Goal: Navigation & Orientation: Find specific page/section

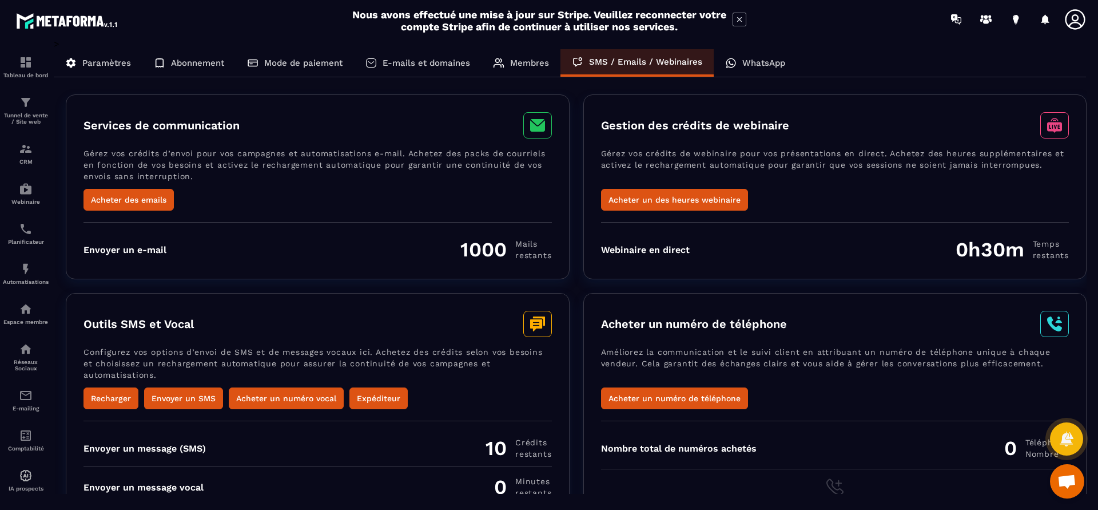
click at [729, 63] on icon at bounding box center [731, 63] width 5 height 5
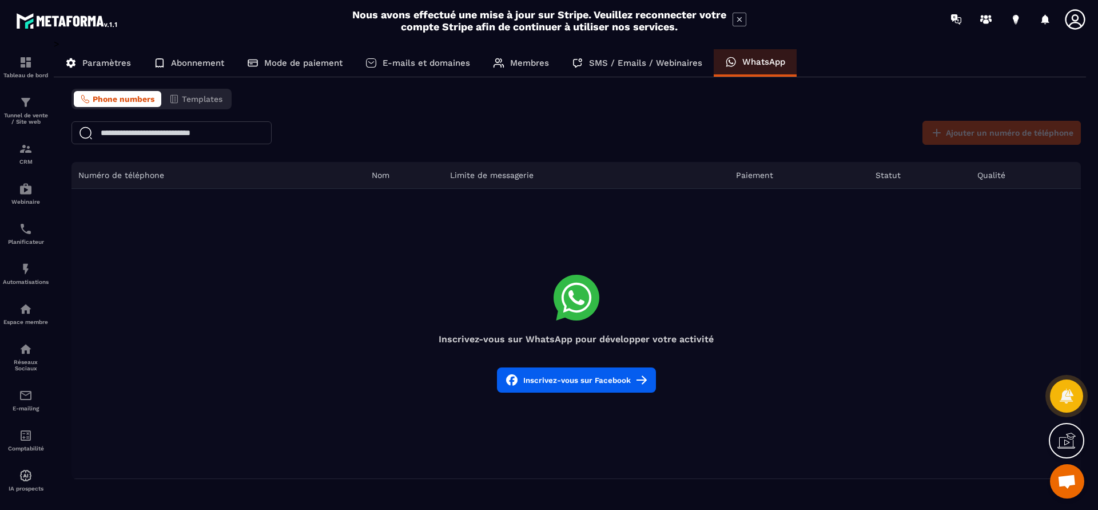
click at [93, 62] on p "Paramètres" at bounding box center [106, 63] width 49 height 10
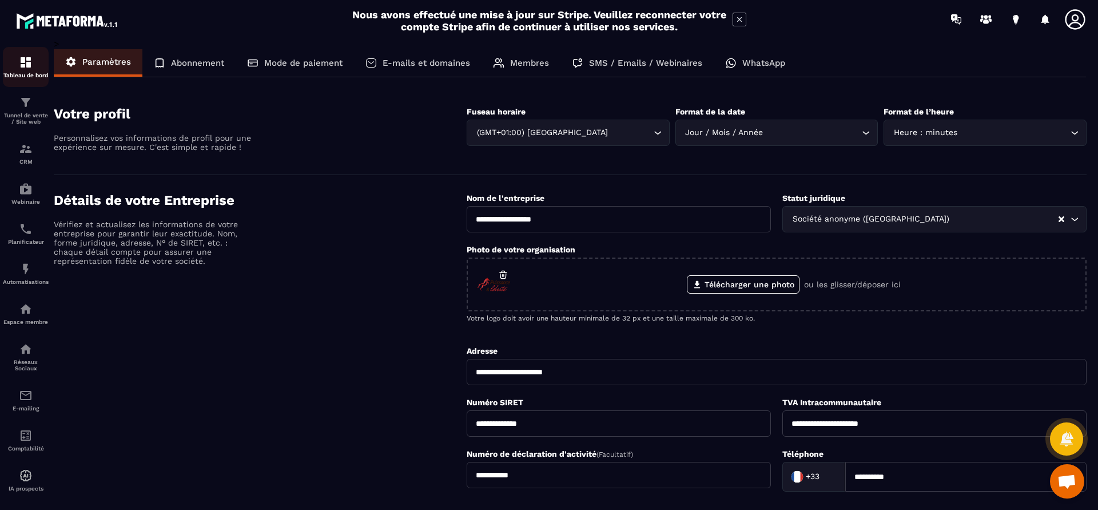
click at [9, 58] on div "Tableau de bord" at bounding box center [26, 66] width 46 height 23
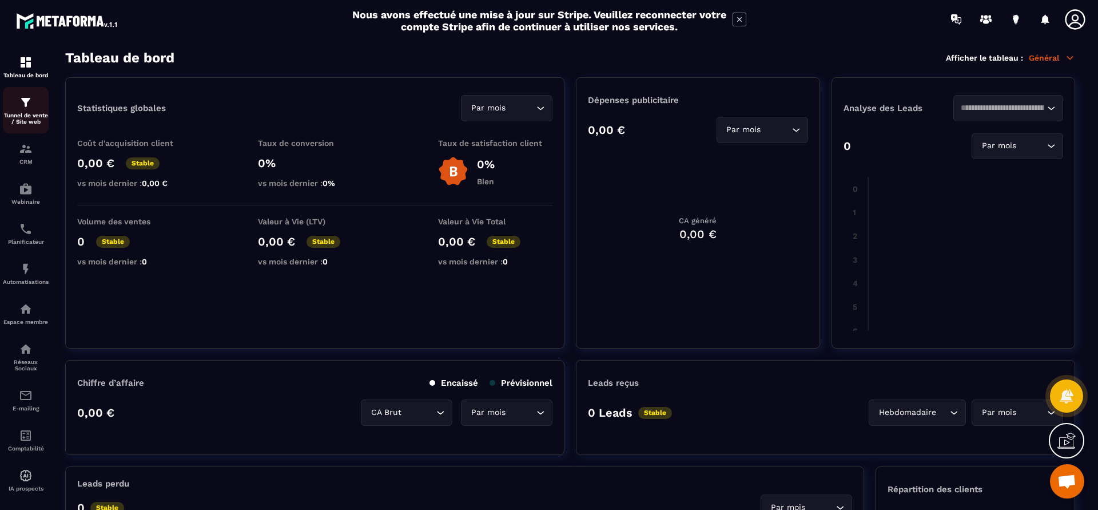
click at [23, 118] on p "Tunnel de vente / Site web" at bounding box center [26, 118] width 46 height 13
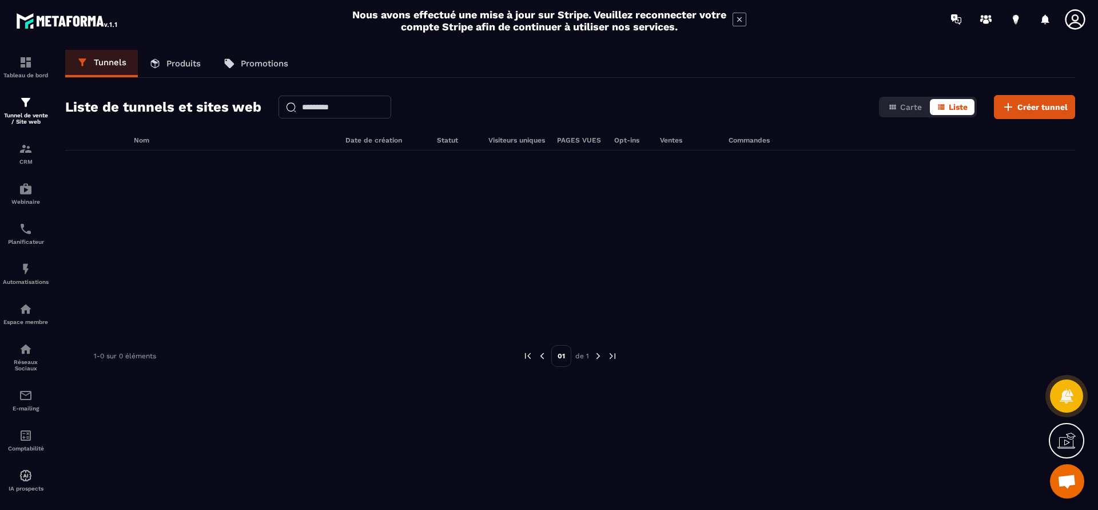
click at [193, 63] on p "Produits" at bounding box center [183, 63] width 34 height 10
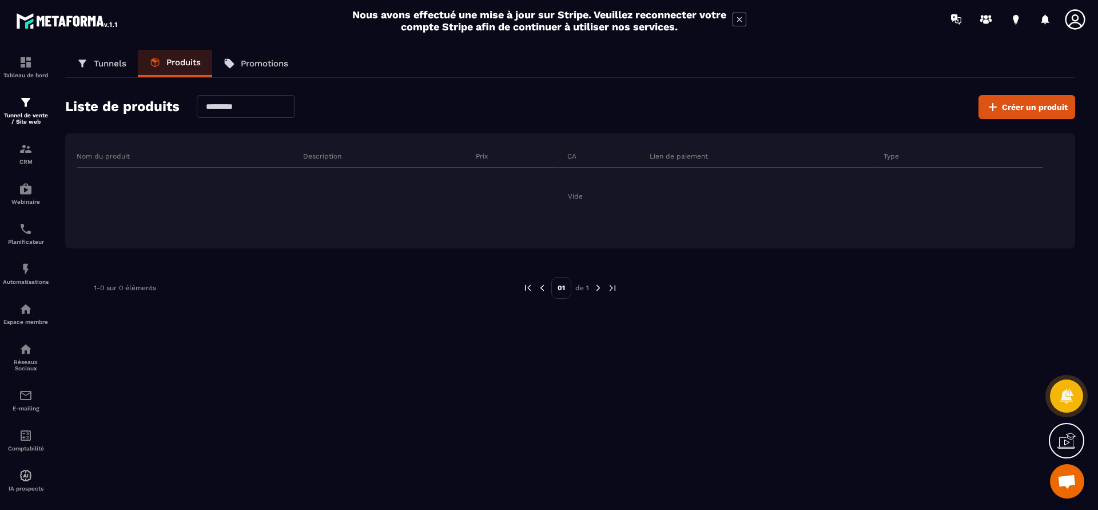
click at [268, 63] on p "Promotions" at bounding box center [264, 63] width 47 height 10
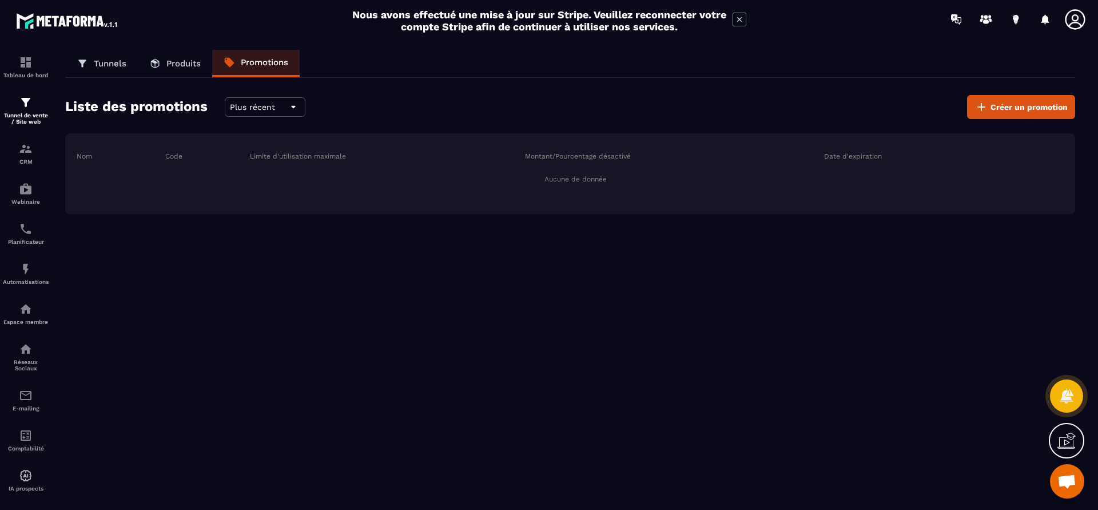
click at [197, 66] on p "Produits" at bounding box center [183, 63] width 34 height 10
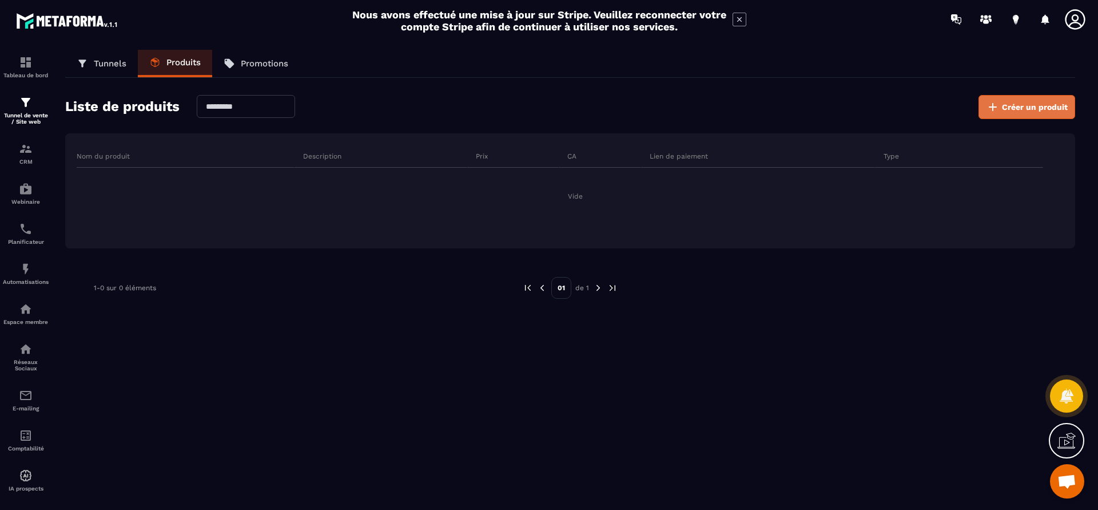
click at [1013, 112] on span "Créer un produit" at bounding box center [1035, 106] width 66 height 11
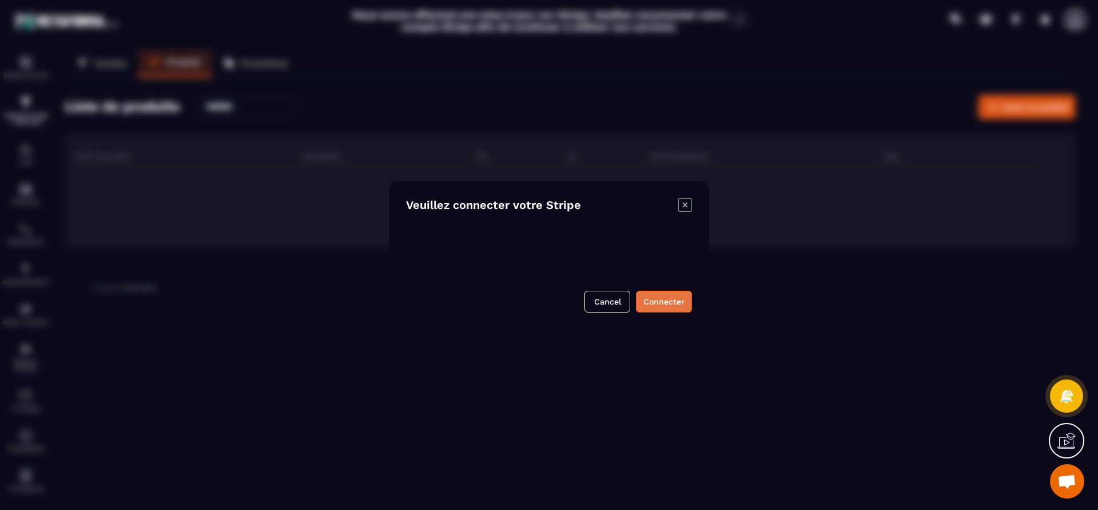
click at [664, 305] on button "Connecter" at bounding box center [664, 302] width 56 height 22
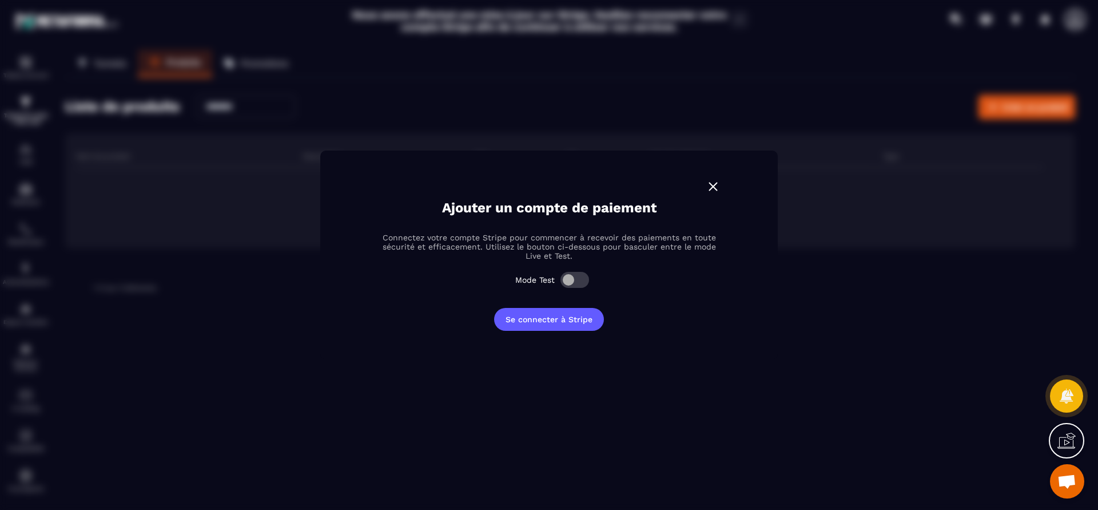
click at [706, 185] on img "Modal window" at bounding box center [713, 186] width 15 height 15
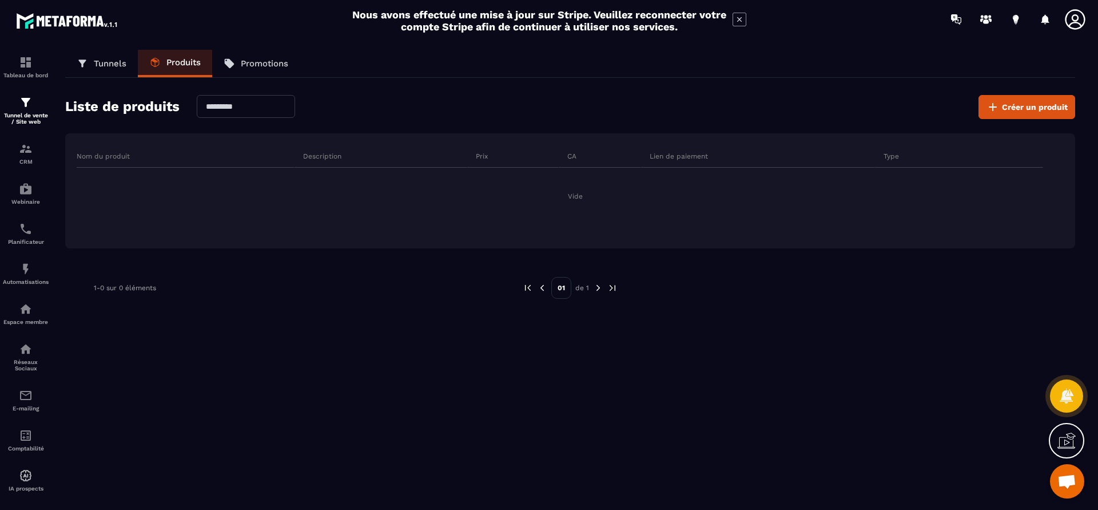
click at [252, 63] on p "Promotions" at bounding box center [264, 63] width 47 height 10
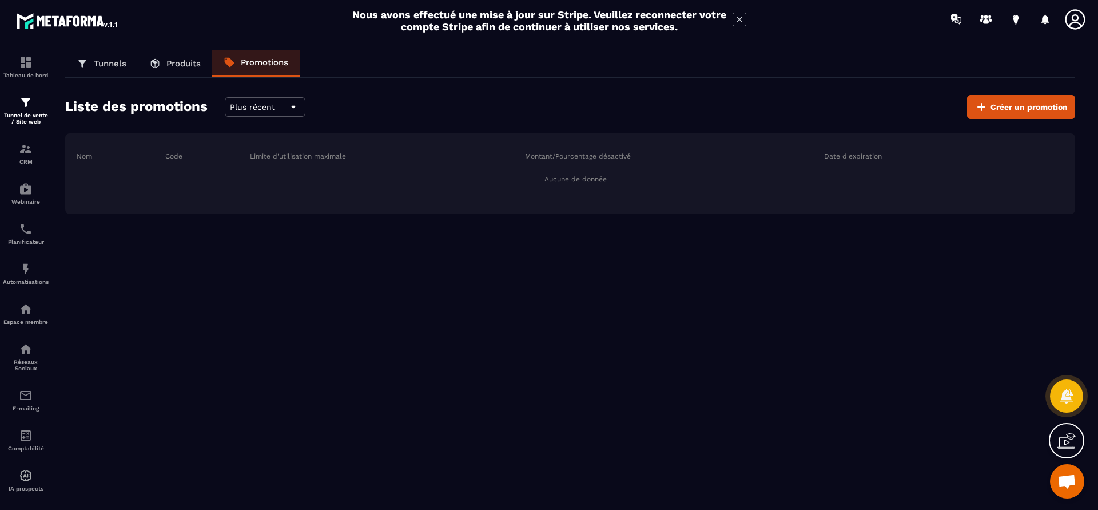
click at [121, 64] on p "Tunnels" at bounding box center [110, 63] width 33 height 10
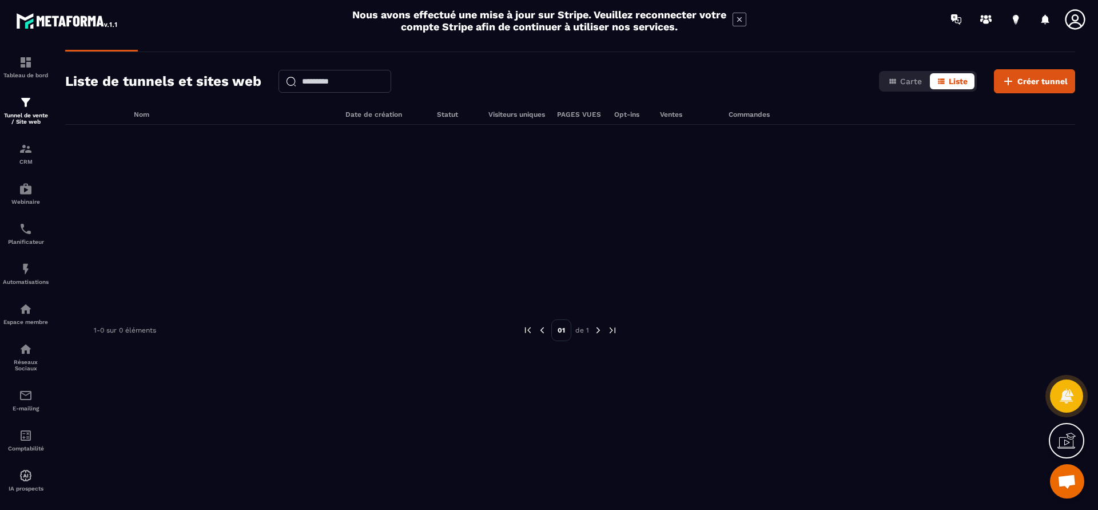
scroll to position [38, 0]
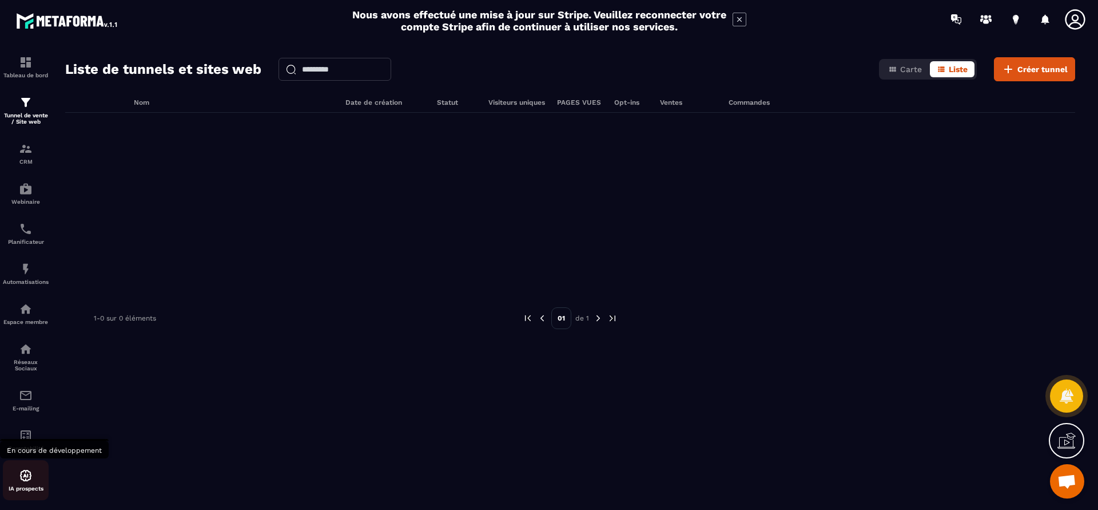
click at [33, 476] on div "IA prospects" at bounding box center [26, 479] width 46 height 23
click at [906, 65] on span "Carte" at bounding box center [911, 69] width 22 height 9
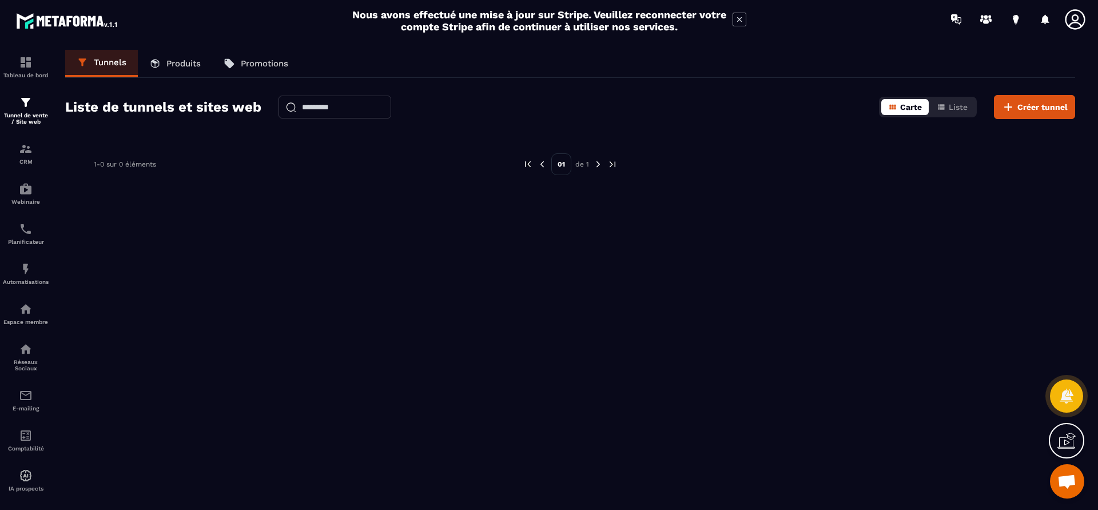
scroll to position [0, 0]
click at [196, 62] on p "Produits" at bounding box center [183, 63] width 34 height 10
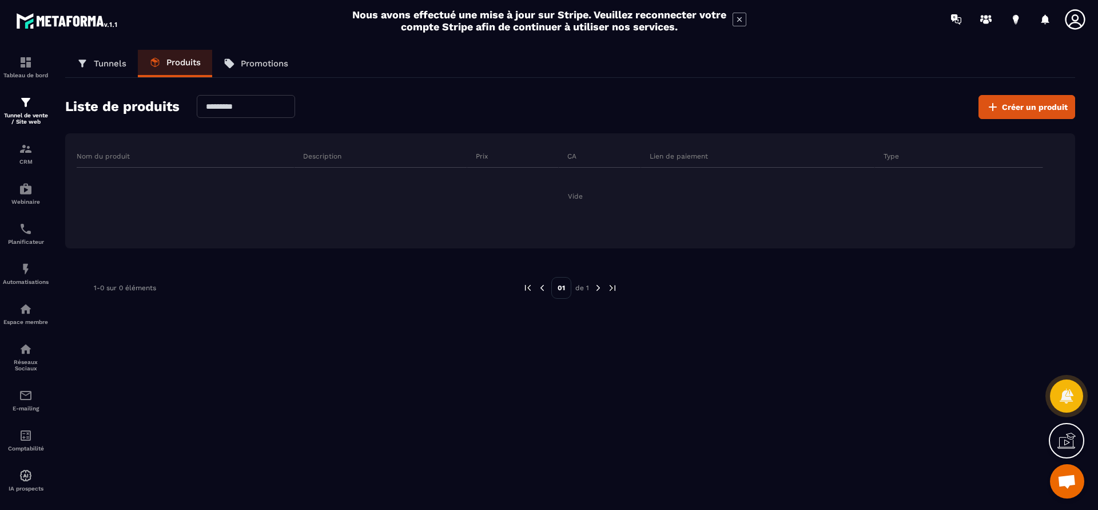
click at [739, 14] on icon at bounding box center [740, 20] width 14 height 14
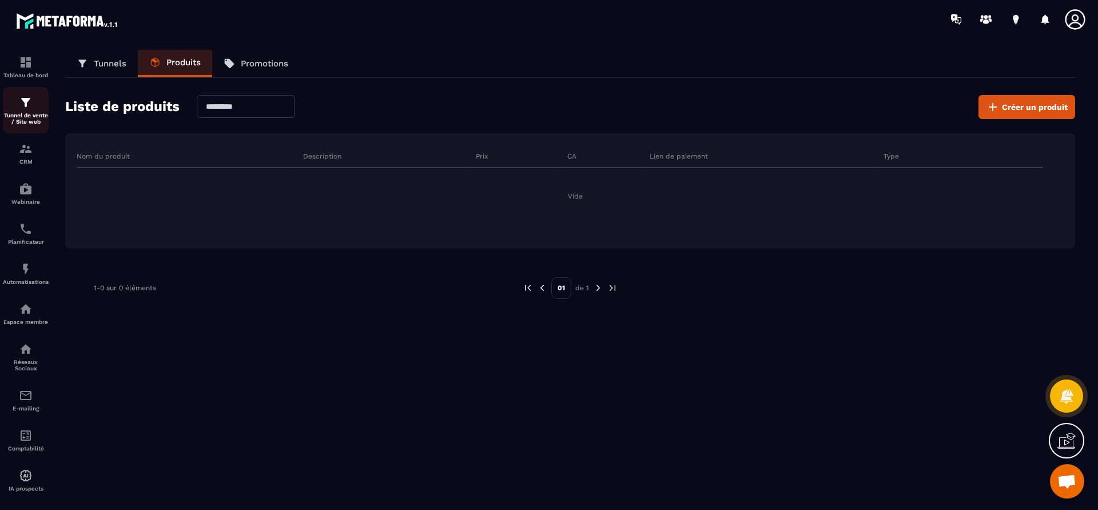
click at [30, 121] on p "Tunnel de vente / Site web" at bounding box center [26, 118] width 46 height 13
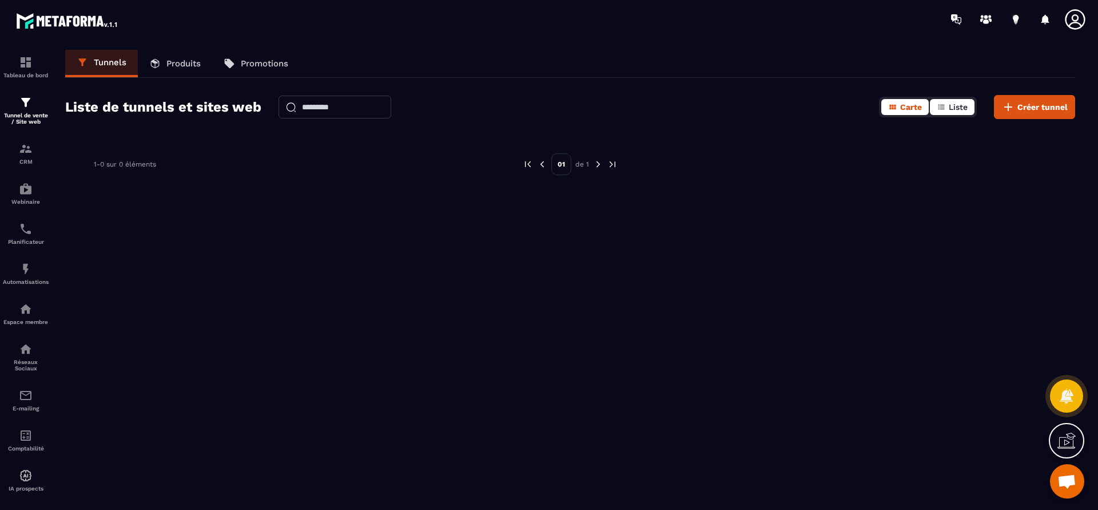
click at [945, 109] on icon "button" at bounding box center [941, 106] width 9 height 9
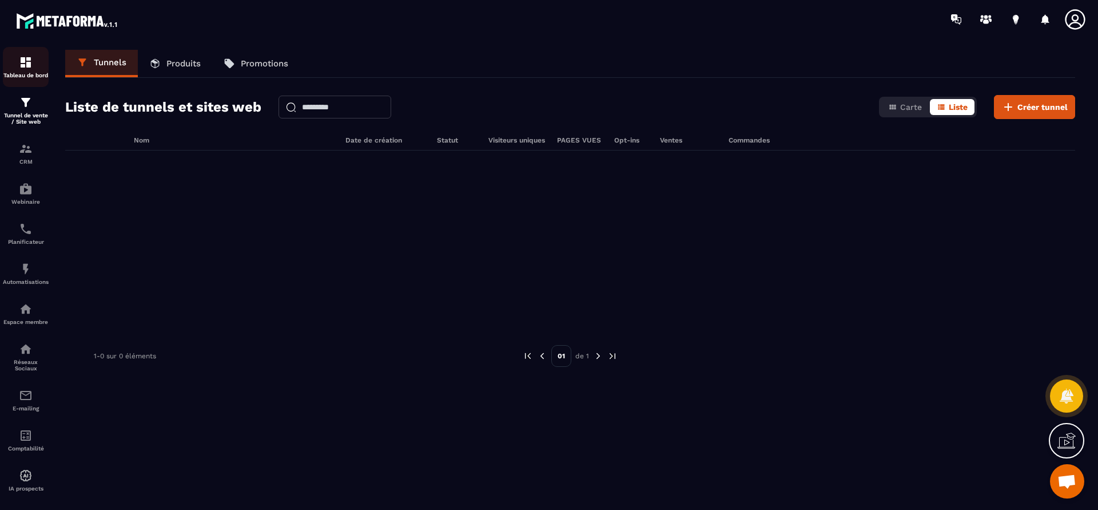
click at [26, 65] on img at bounding box center [26, 62] width 14 height 14
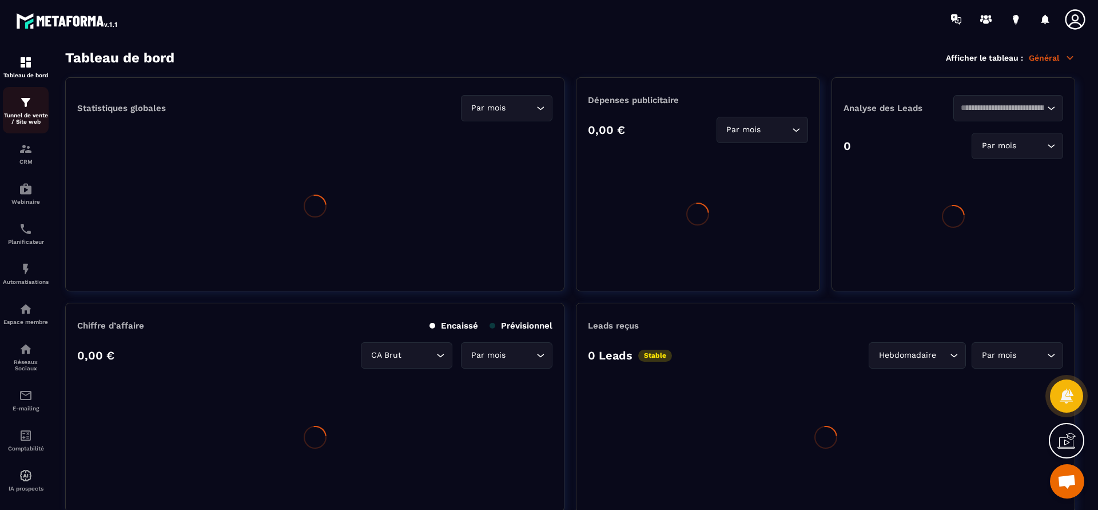
click at [20, 117] on p "Tunnel de vente / Site web" at bounding box center [26, 118] width 46 height 13
